Goal: Task Accomplishment & Management: Manage account settings

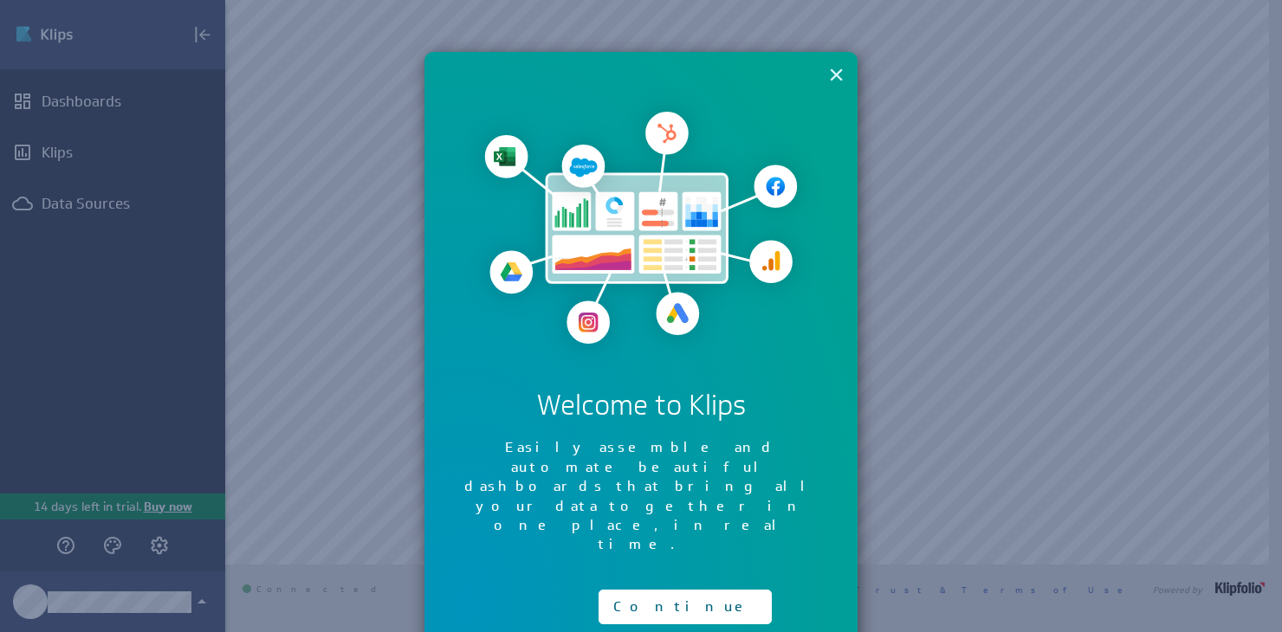
click at [838, 78] on button "×" at bounding box center [836, 74] width 16 height 35
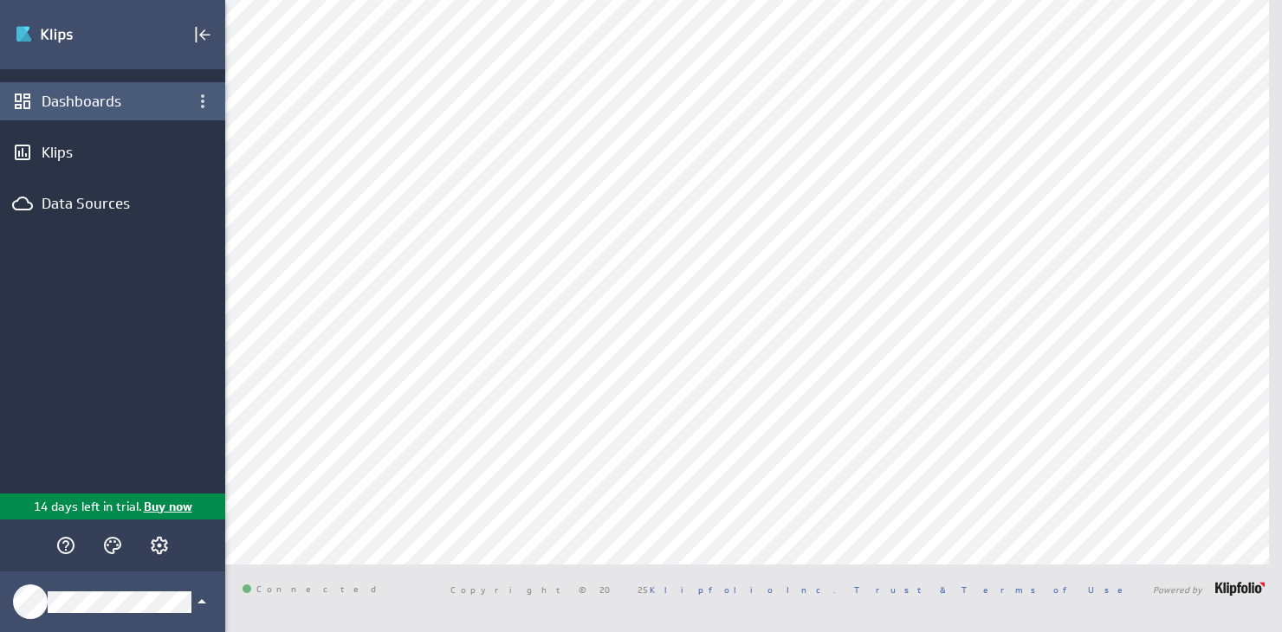
click at [49, 100] on div "Dashboards" at bounding box center [113, 101] width 142 height 19
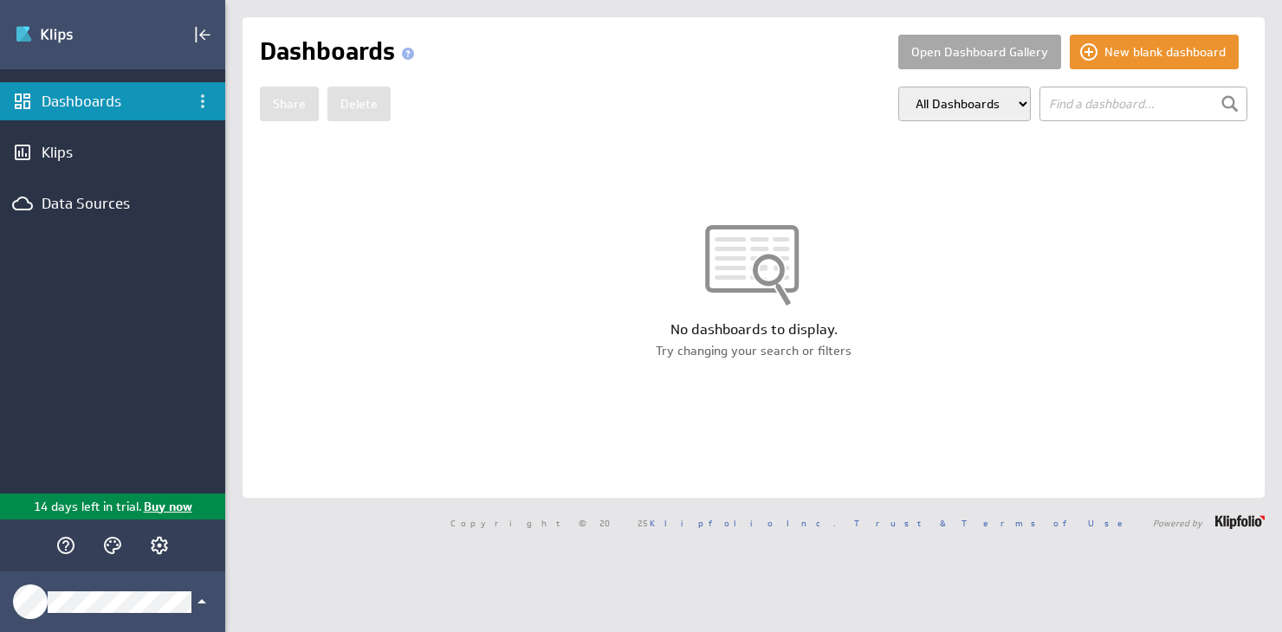
click at [927, 60] on button "Open Dashboard Gallery" at bounding box center [979, 52] width 163 height 35
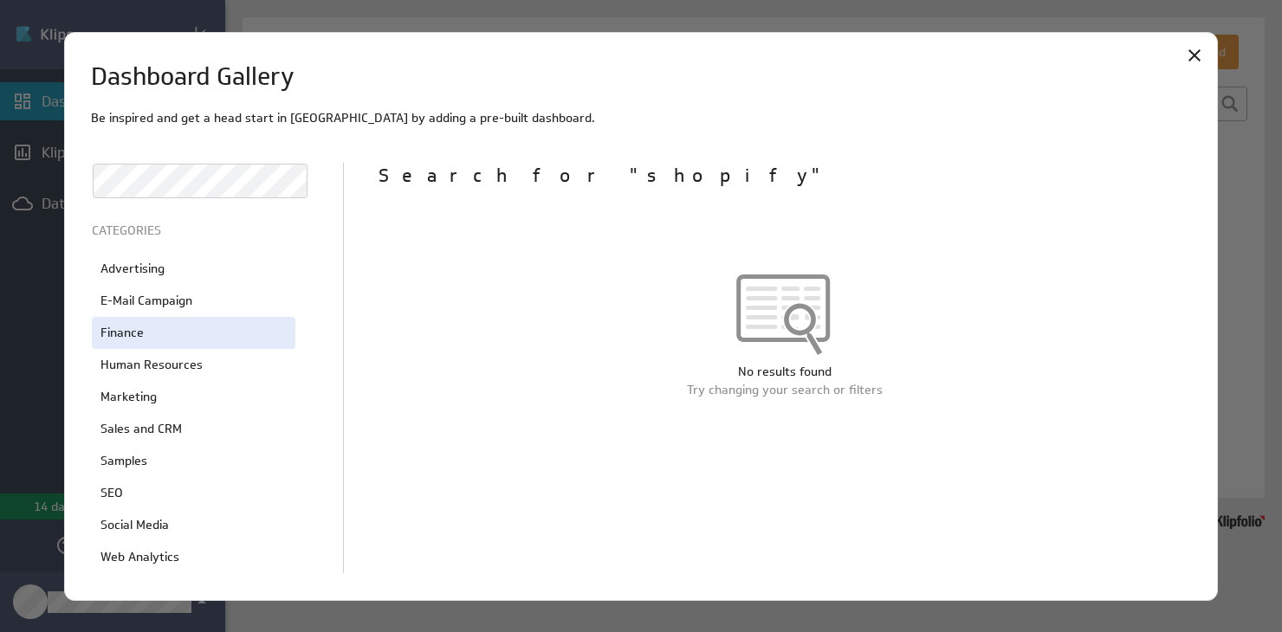
scroll to position [407, 0]
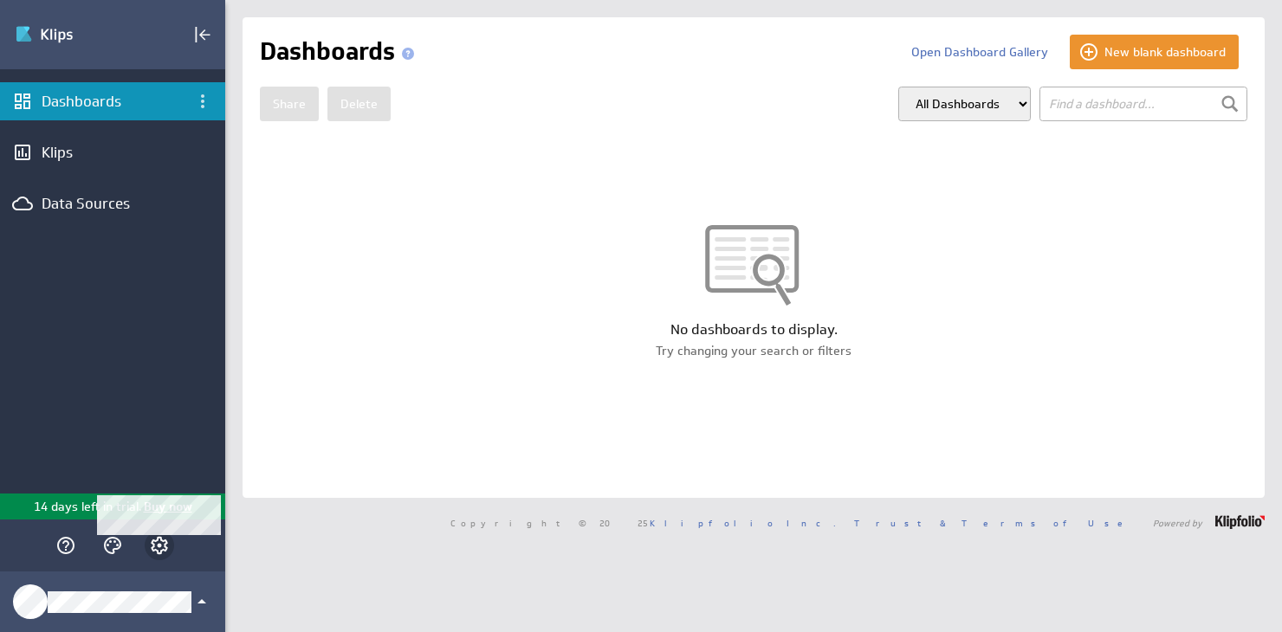
click at [158, 548] on icon "Account and settings" at bounding box center [159, 545] width 21 height 21
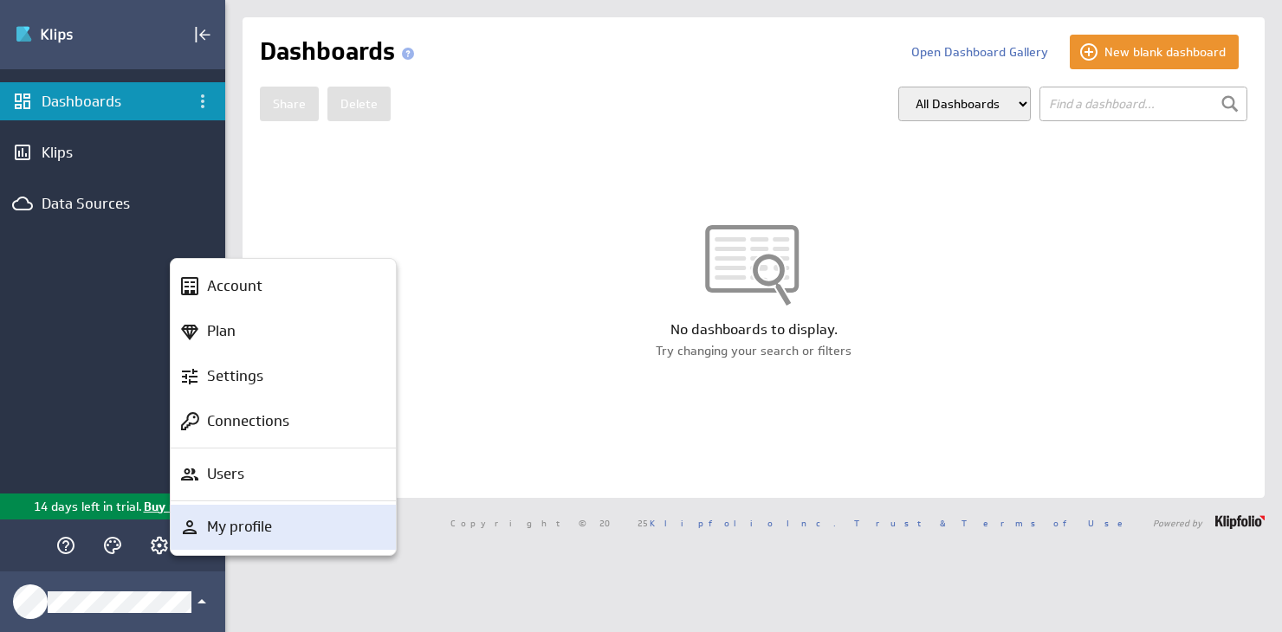
click at [223, 528] on p "My profile" at bounding box center [239, 527] width 65 height 22
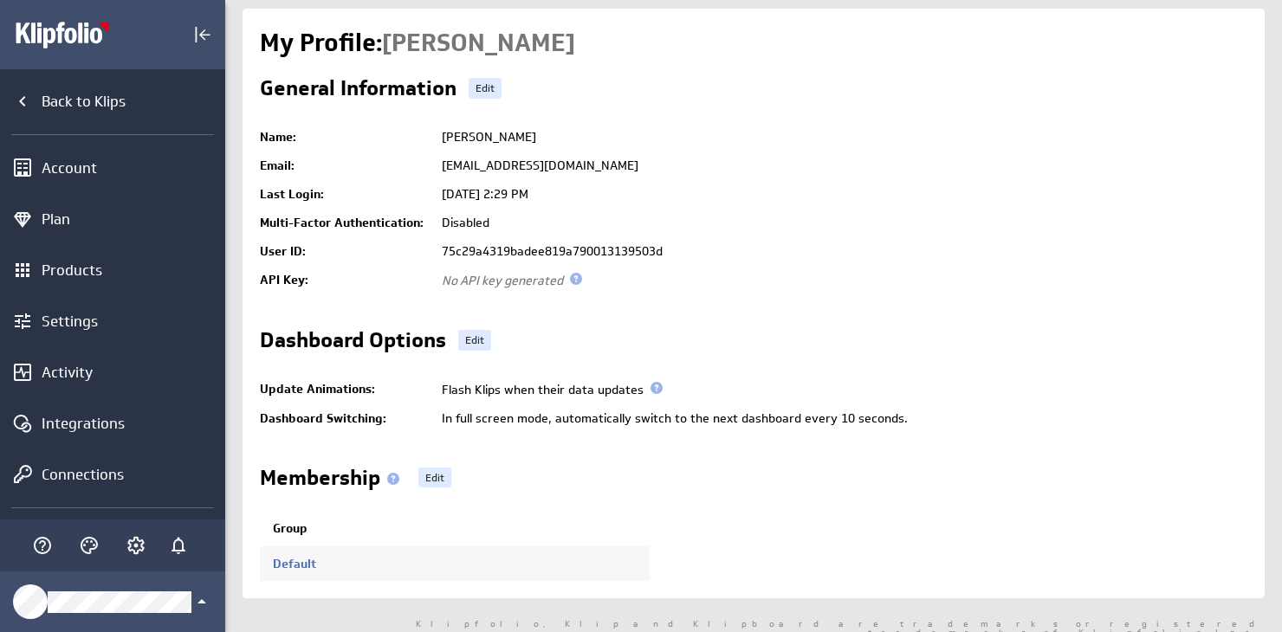
scroll to position [3, 0]
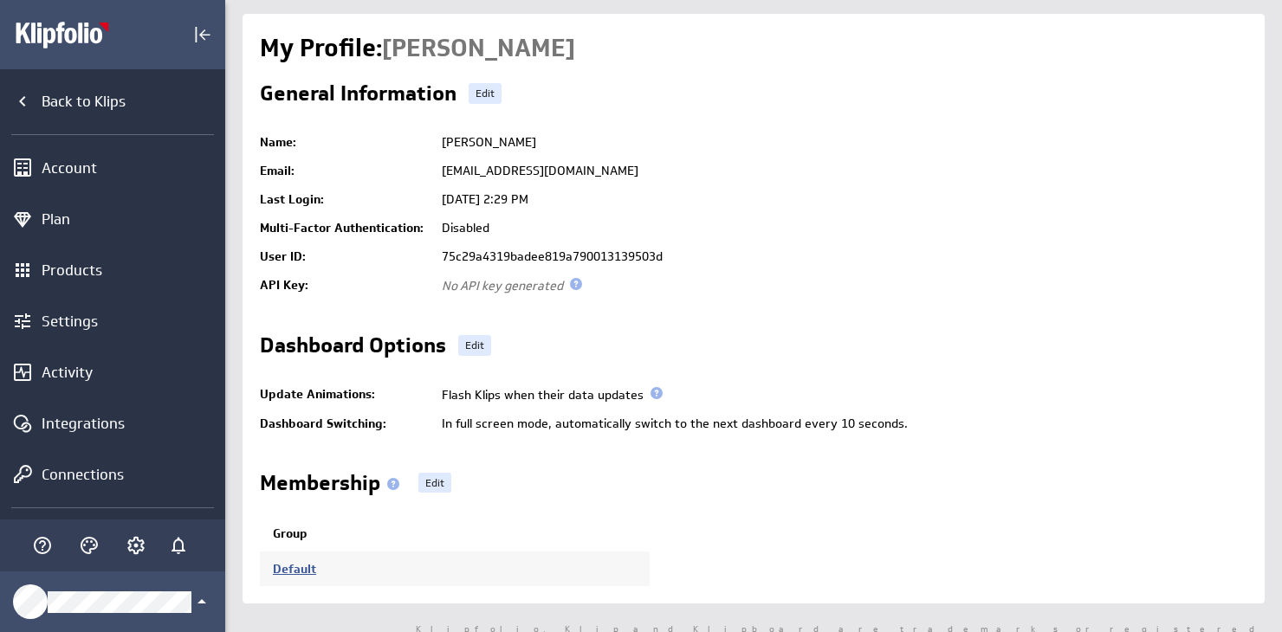
click at [303, 562] on link "Default" at bounding box center [294, 569] width 43 height 16
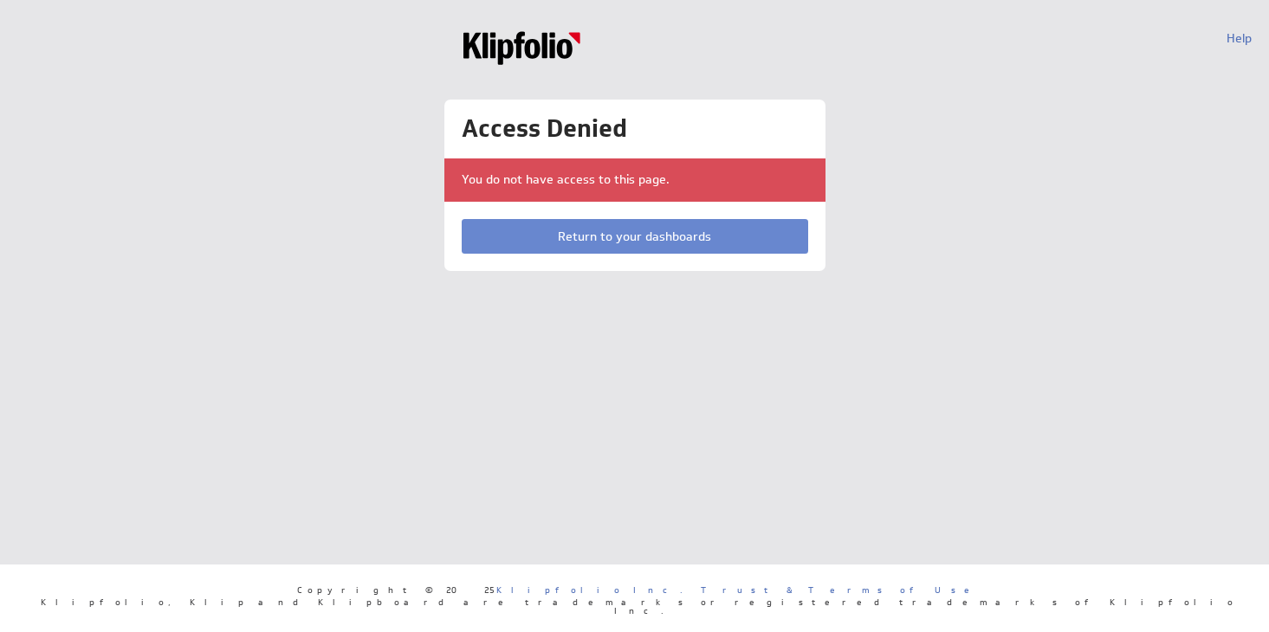
click at [609, 225] on link "Return to your dashboards" at bounding box center [635, 236] width 347 height 35
